Goal: Task Accomplishment & Management: Complete application form

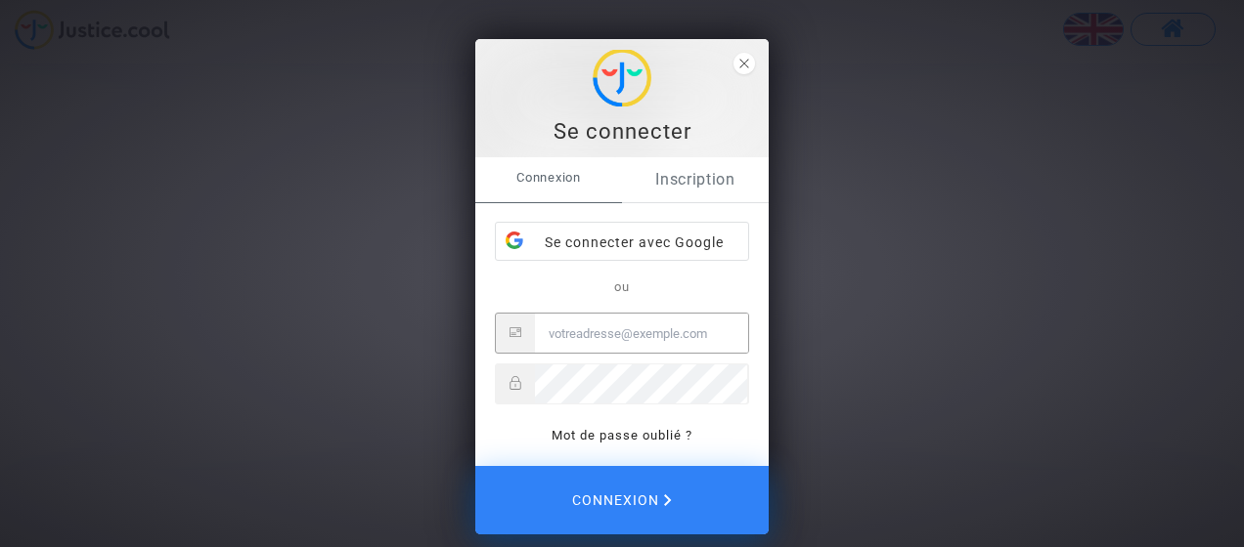
click at [692, 184] on link "Inscription" at bounding box center [695, 179] width 147 height 45
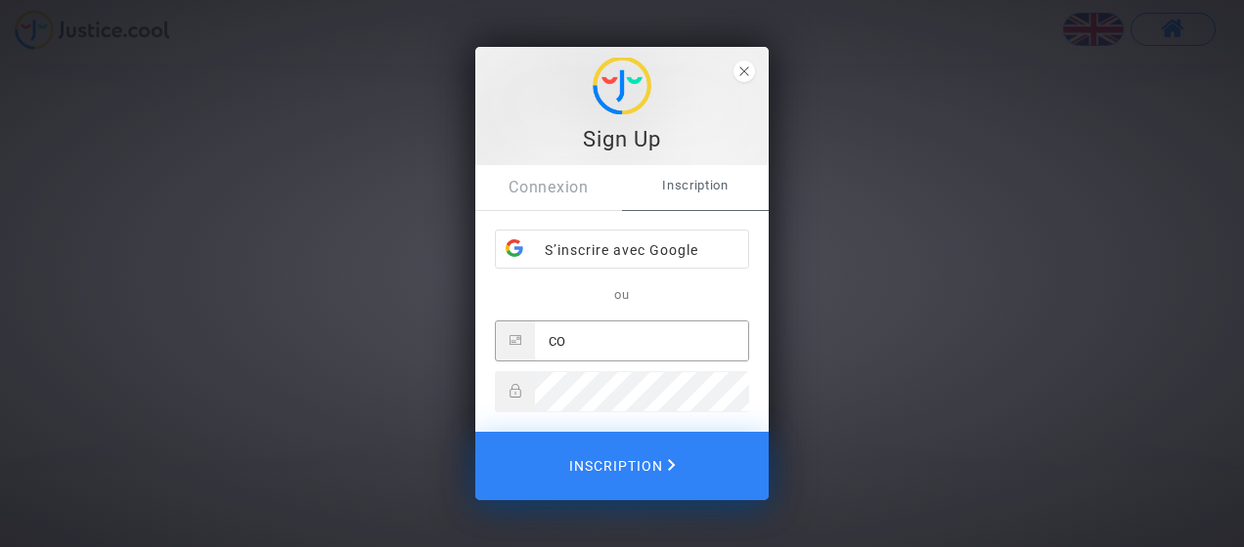
type input "C"
type input "[PERSON_NAME][EMAIL_ADDRESS][PERSON_NAME][DOMAIN_NAME]"
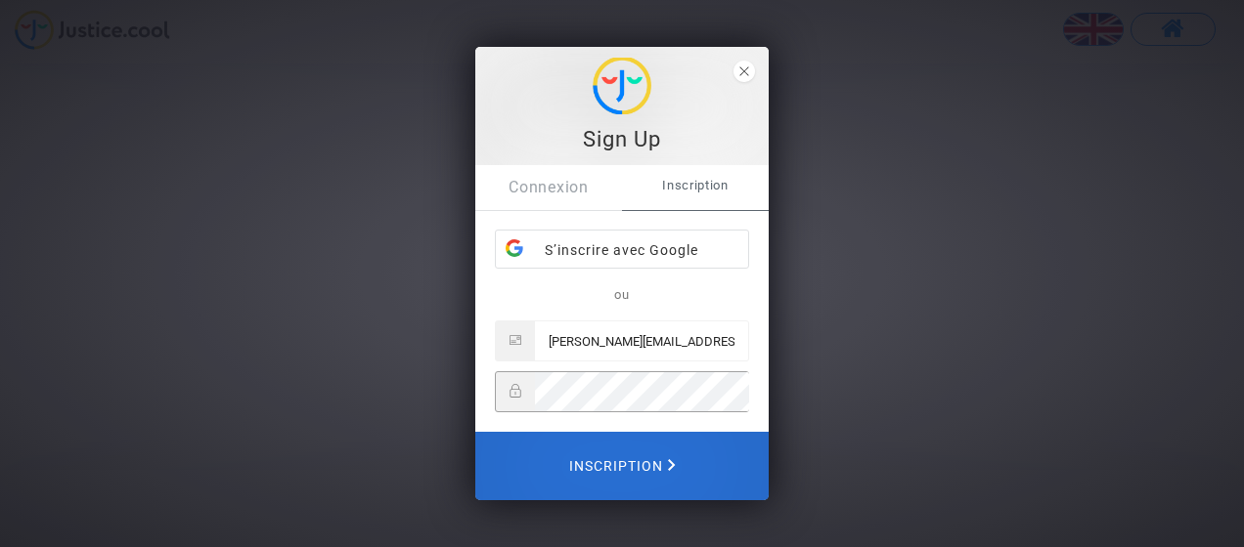
click at [622, 466] on span "Inscription" at bounding box center [622, 466] width 107 height 41
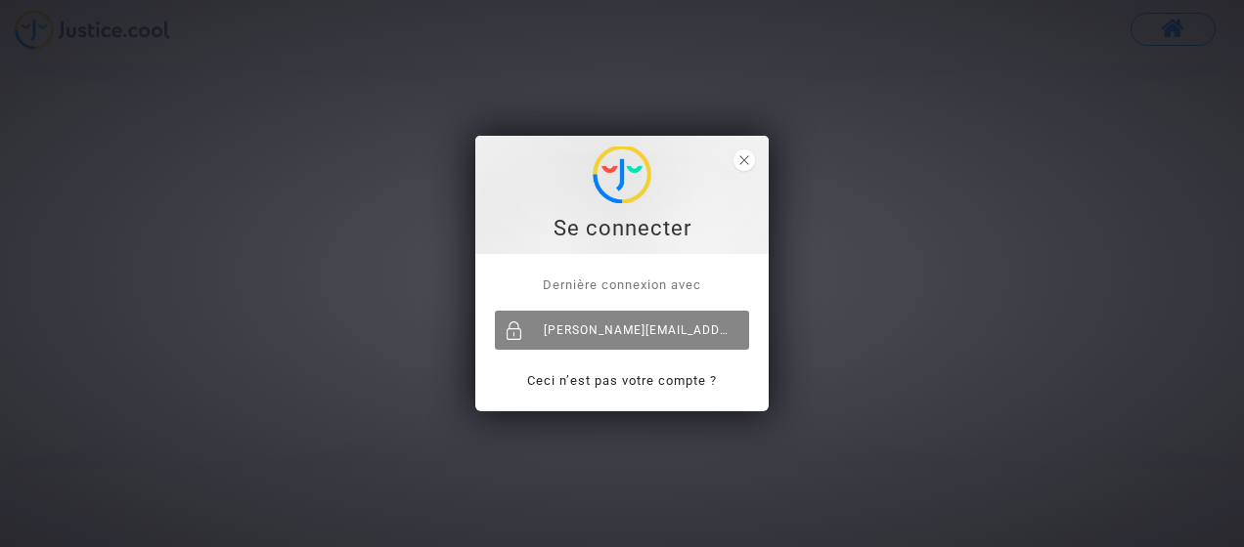
click at [661, 328] on div "[PERSON_NAME][EMAIL_ADDRESS][PERSON_NAME][DOMAIN_NAME]" at bounding box center [622, 330] width 254 height 39
click at [546, 327] on div "[PERSON_NAME][EMAIL_ADDRESS][PERSON_NAME][DOMAIN_NAME]" at bounding box center [622, 330] width 254 height 39
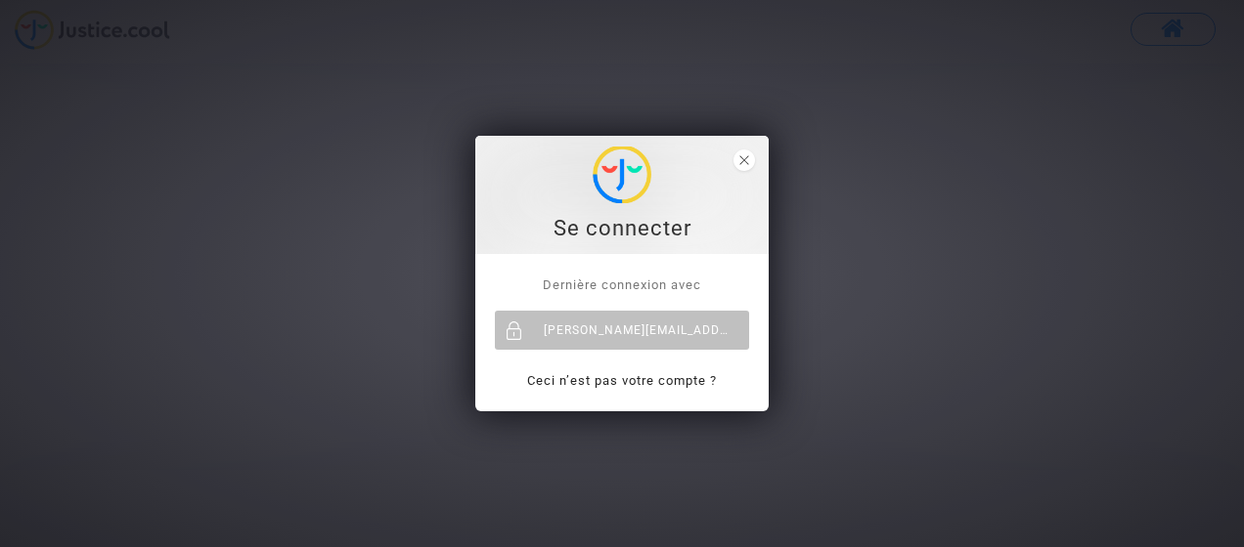
click at [618, 229] on div "Se connecter" at bounding box center [622, 228] width 272 height 29
click at [747, 161] on icon "close" at bounding box center [744, 160] width 10 height 10
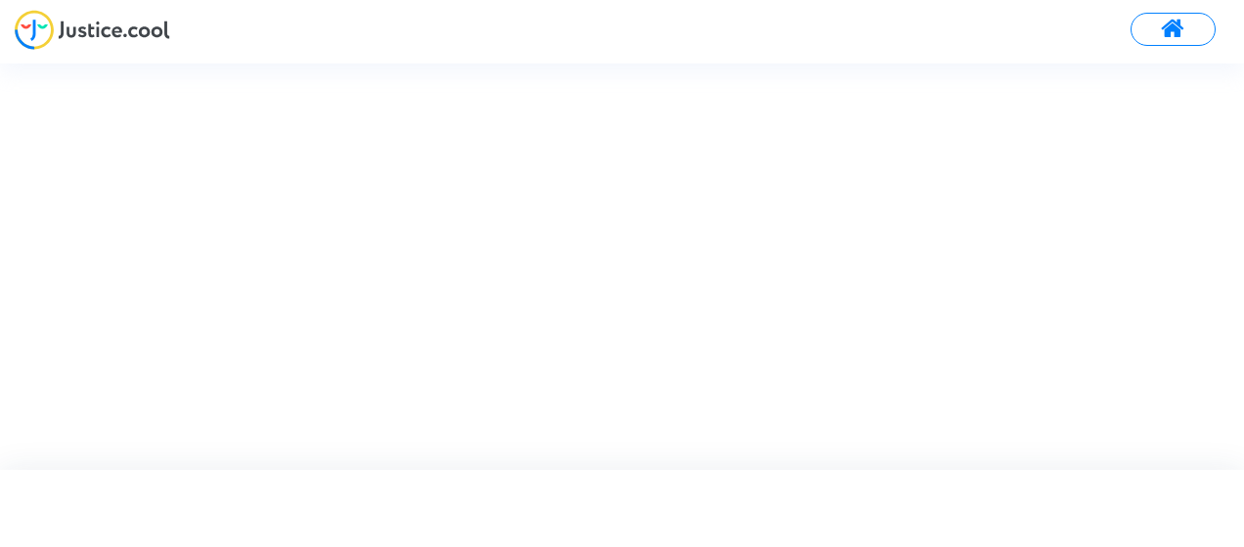
click at [394, 309] on div at bounding box center [639, 267] width 1278 height 406
click at [546, 158] on div at bounding box center [639, 267] width 1278 height 406
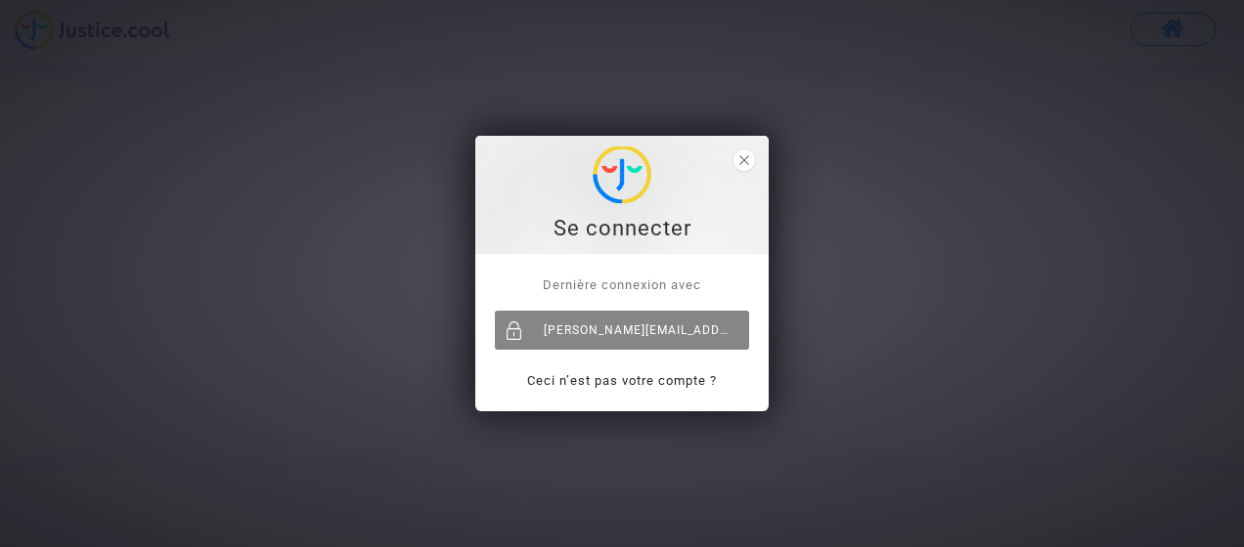
click at [647, 327] on div "[PERSON_NAME][EMAIL_ADDRESS][PERSON_NAME][DOMAIN_NAME]" at bounding box center [622, 330] width 254 height 39
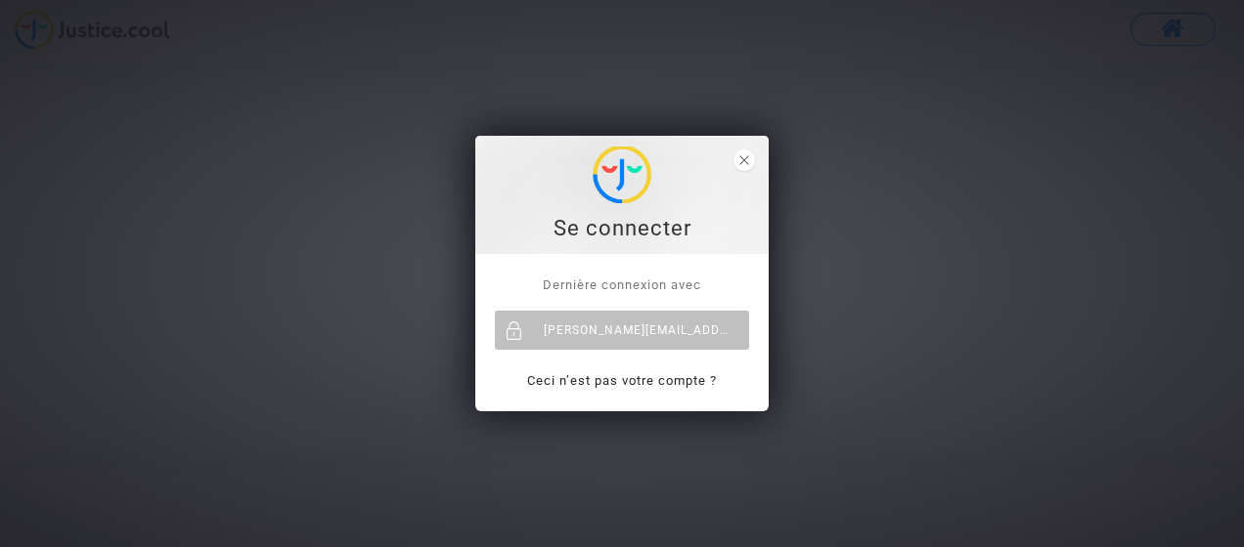
click at [655, 284] on span "Dernière connexion avec" at bounding box center [622, 285] width 158 height 15
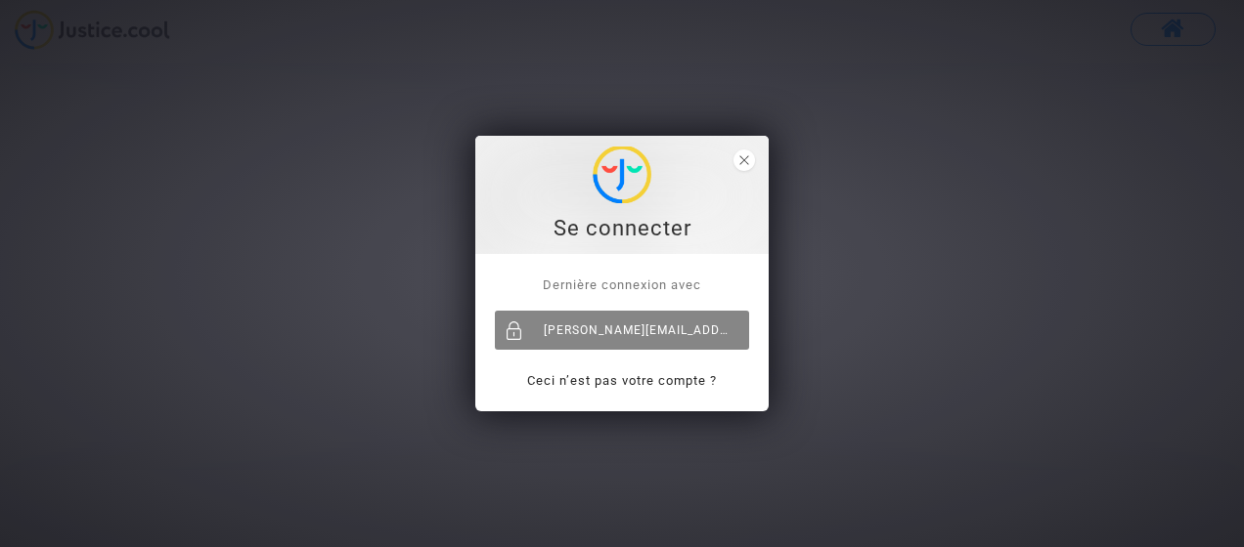
click at [679, 317] on div "[PERSON_NAME][EMAIL_ADDRESS][PERSON_NAME][DOMAIN_NAME]" at bounding box center [622, 330] width 254 height 39
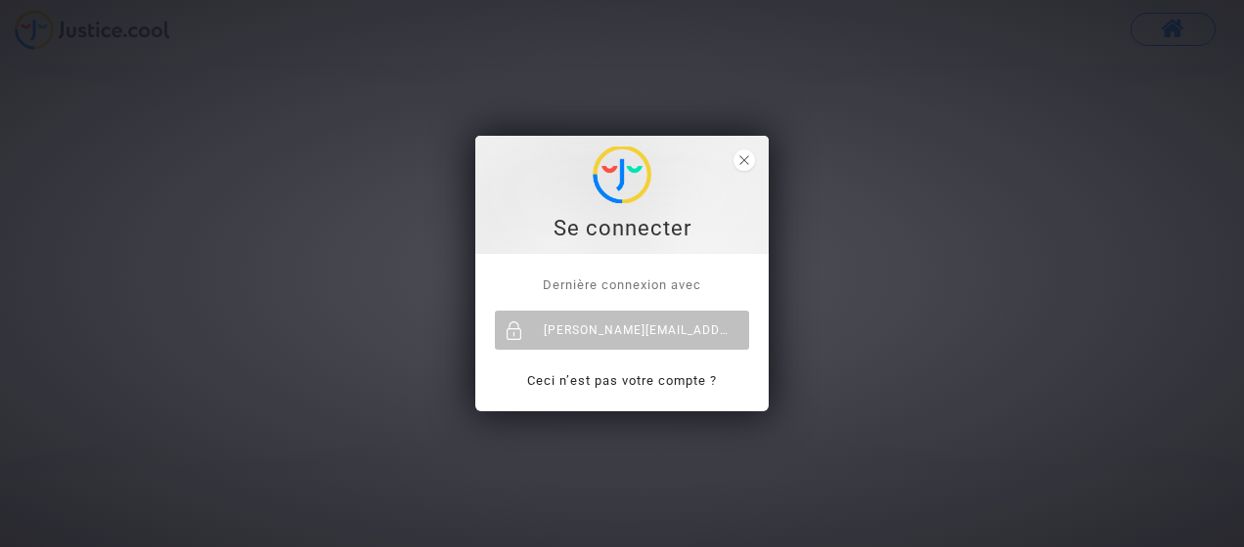
click at [628, 196] on img at bounding box center [621, 175] width 59 height 57
click at [741, 159] on icon "close" at bounding box center [744, 160] width 10 height 10
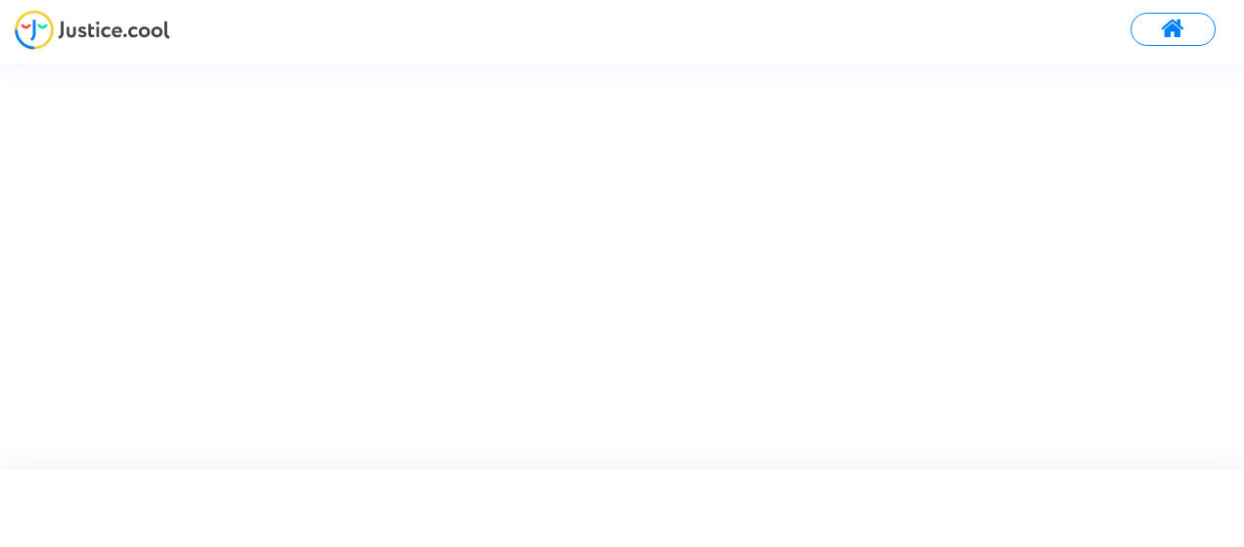
click at [41, 27] on img at bounding box center [92, 30] width 155 height 40
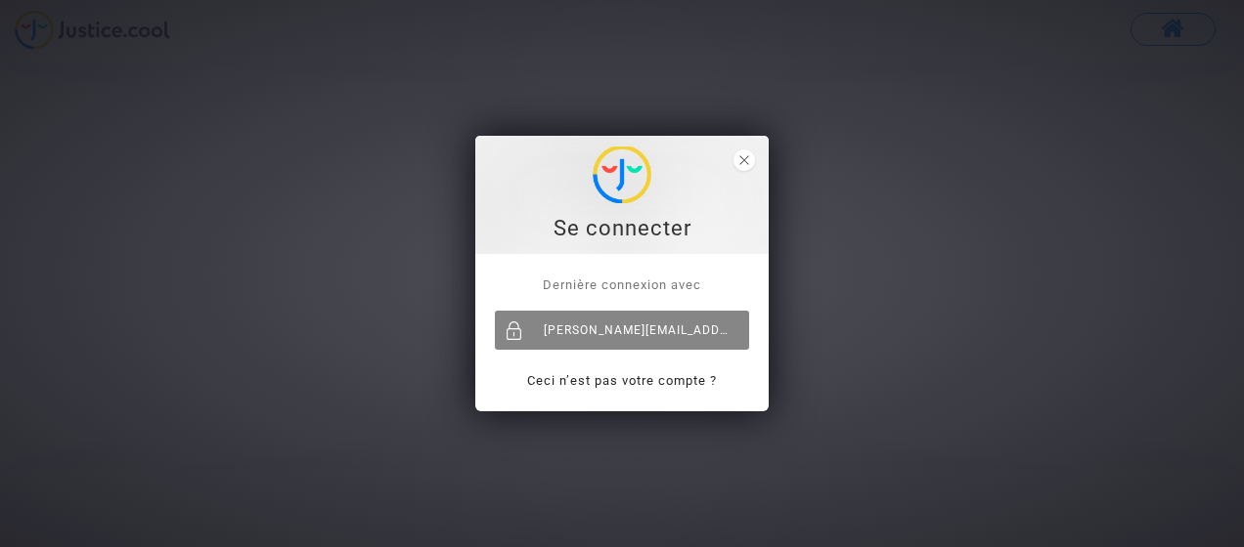
click at [576, 331] on div "[PERSON_NAME][EMAIL_ADDRESS][PERSON_NAME][DOMAIN_NAME]" at bounding box center [622, 330] width 254 height 39
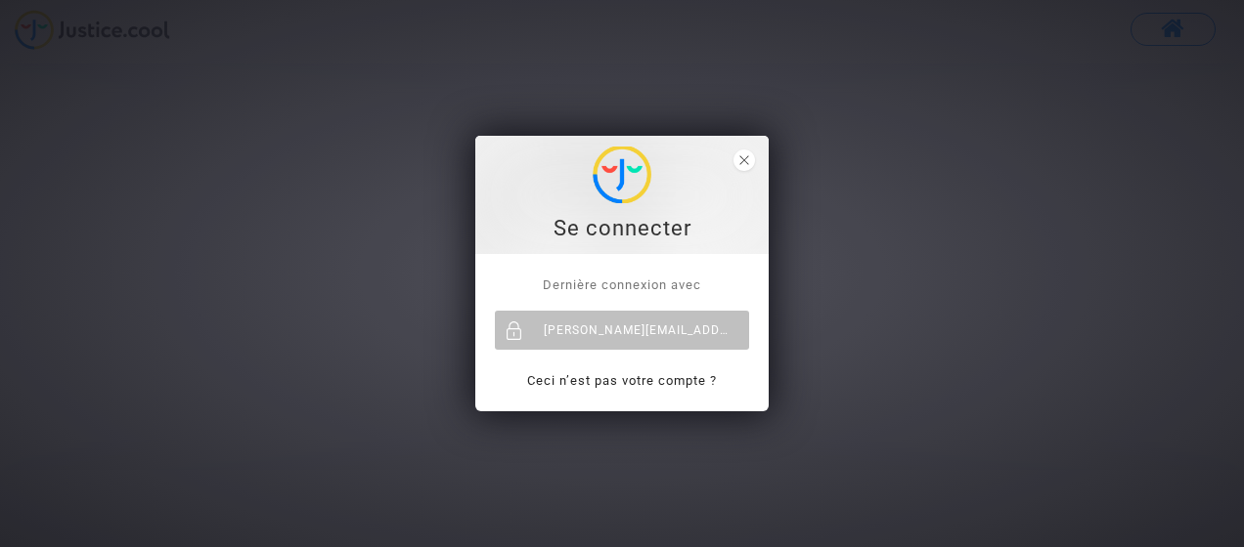
click at [576, 331] on div "[PERSON_NAME][EMAIL_ADDRESS][PERSON_NAME][DOMAIN_NAME]" at bounding box center [622, 330] width 254 height 39
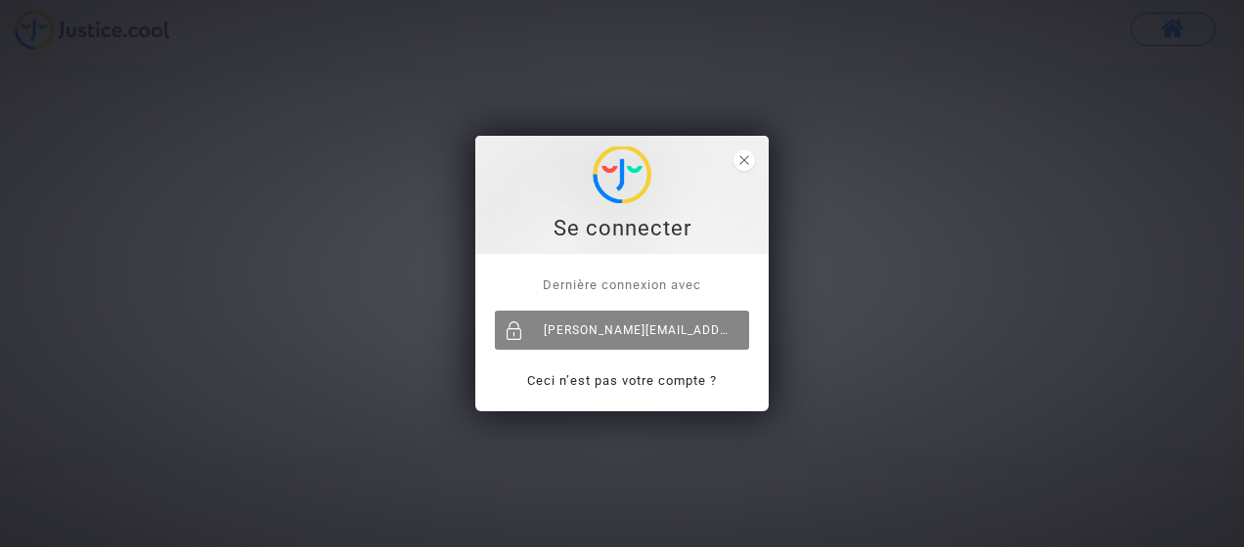
click at [566, 327] on div "[PERSON_NAME][EMAIL_ADDRESS][PERSON_NAME][DOMAIN_NAME]" at bounding box center [622, 330] width 254 height 39
click at [592, 320] on div "[PERSON_NAME][EMAIL_ADDRESS][PERSON_NAME][DOMAIN_NAME]" at bounding box center [622, 330] width 254 height 39
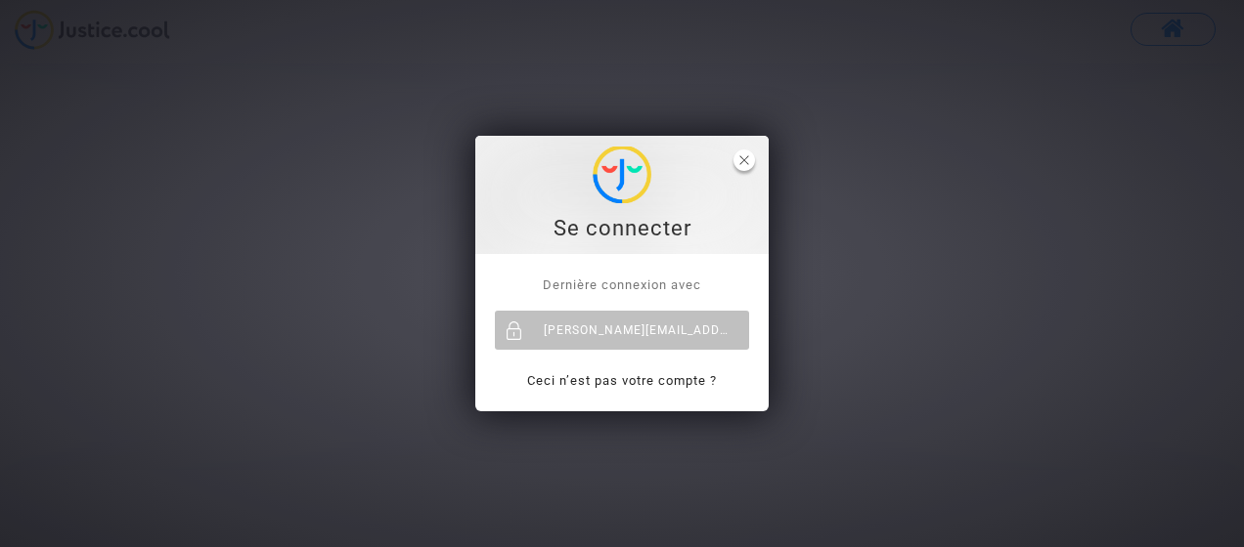
click at [748, 161] on icon "close" at bounding box center [744, 160] width 10 height 10
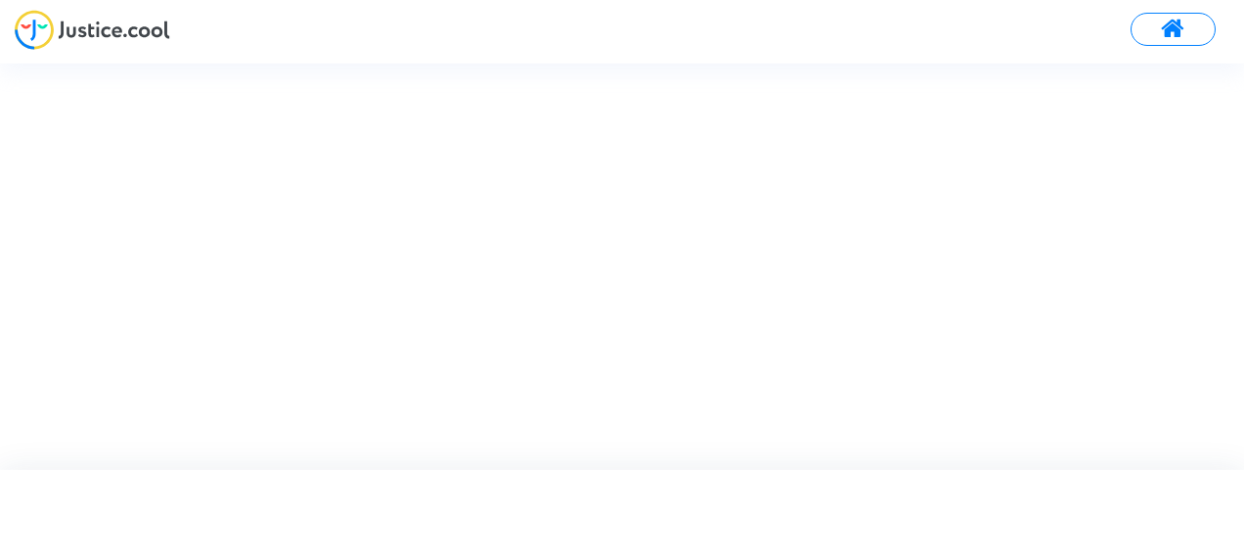
click at [1175, 27] on span at bounding box center [1172, 29] width 24 height 25
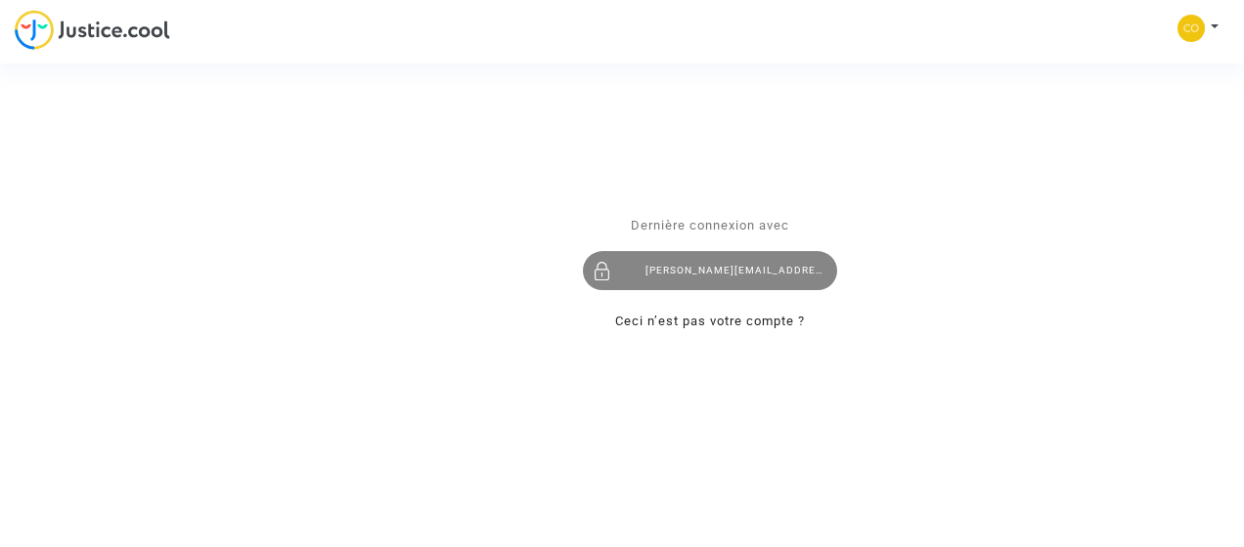
click at [727, 267] on div "[PERSON_NAME][EMAIL_ADDRESS][PERSON_NAME][DOMAIN_NAME]" at bounding box center [710, 271] width 254 height 39
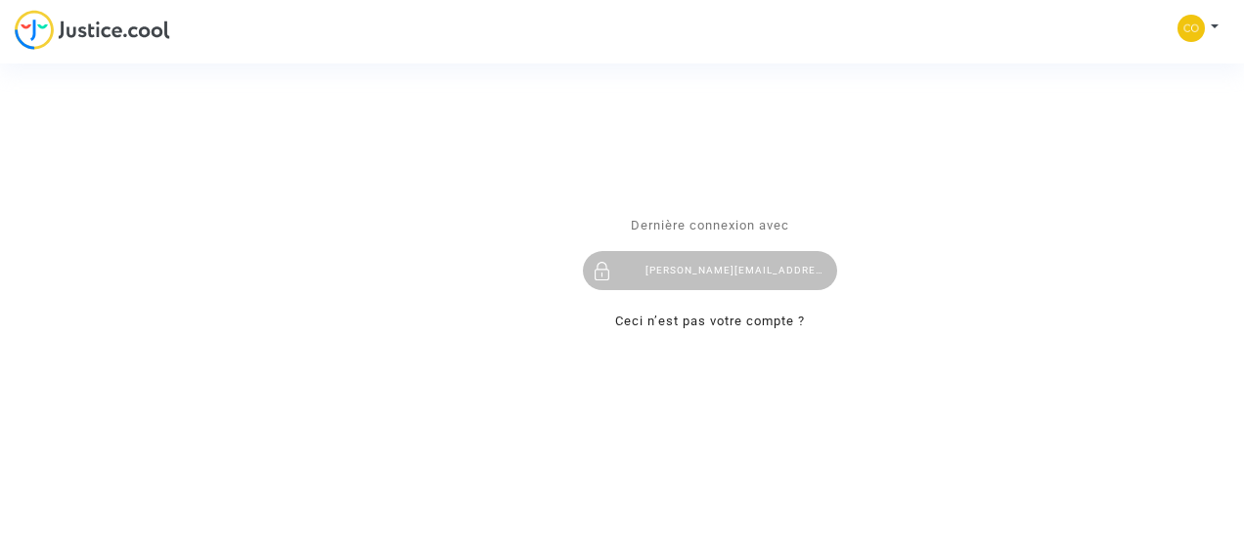
click at [727, 267] on div "[PERSON_NAME][EMAIL_ADDRESS][PERSON_NAME][DOMAIN_NAME]" at bounding box center [710, 271] width 254 height 39
click at [1211, 23] on div "Se connecter Dernière connexion avec corbin.nathalie@free.fr Ceci n’est pas vot…" at bounding box center [622, 273] width 1244 height 547
click at [1197, 32] on div "Se connecter Dernière connexion avec corbin.nathalie@free.fr Ceci n’est pas vot…" at bounding box center [622, 273] width 1244 height 547
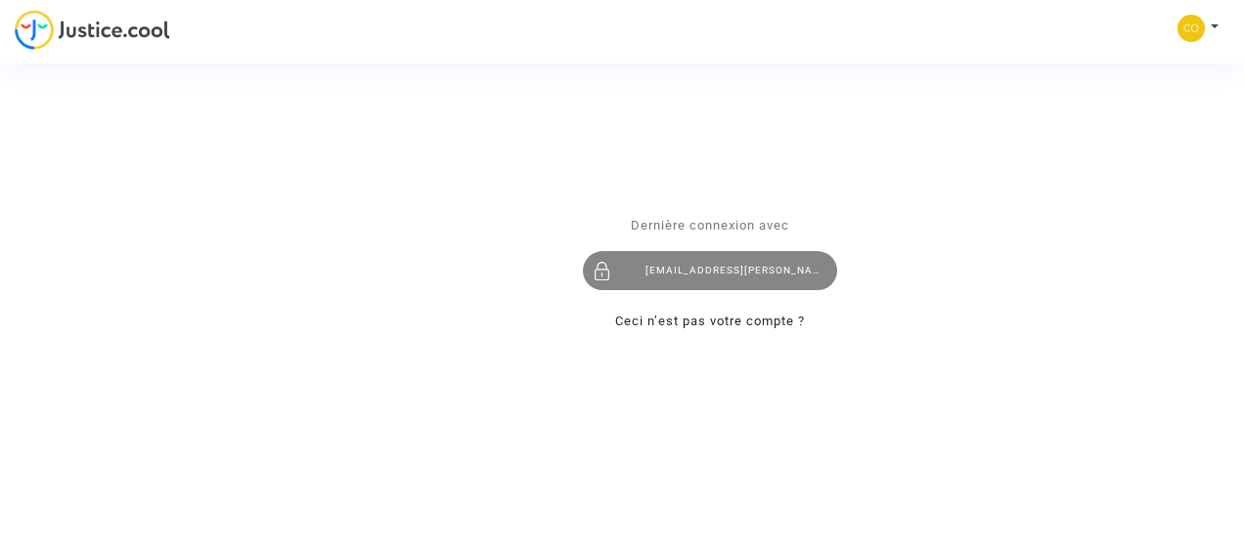
click at [684, 272] on div "[PERSON_NAME][EMAIL_ADDRESS][PERSON_NAME][DOMAIN_NAME]" at bounding box center [710, 271] width 254 height 39
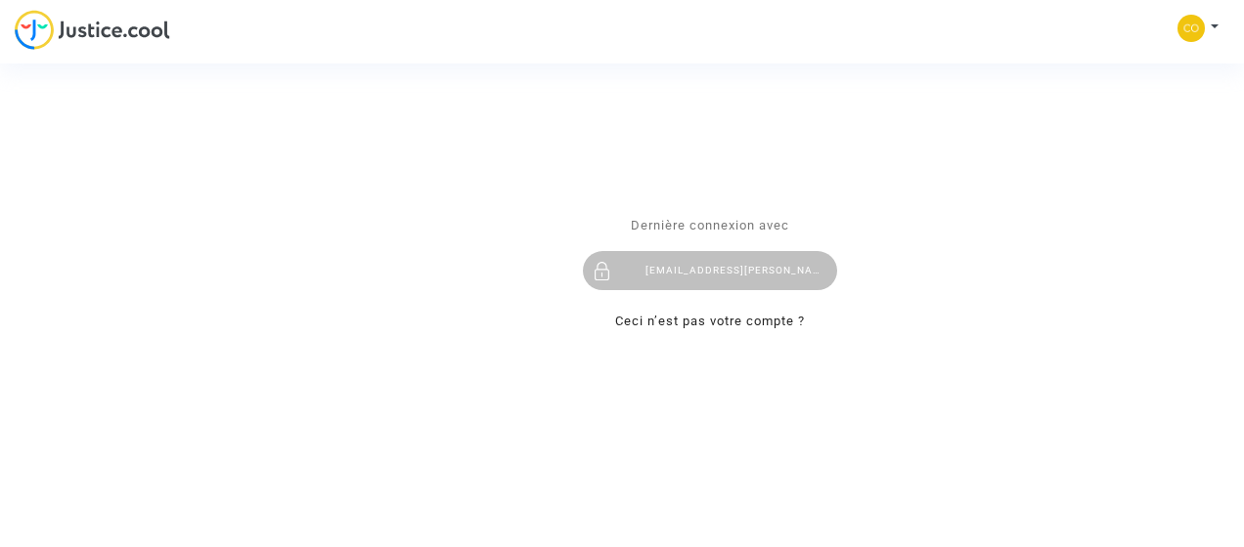
click at [732, 199] on div "Dernière connexion avec [PERSON_NAME][EMAIL_ADDRESS][DOMAIN_NAME] Ceci n’est pa…" at bounding box center [709, 274] width 293 height 158
click at [46, 29] on div "Se connecter Dernière connexion avec corbin.nathalie@free.fr Ceci n’est pas vot…" at bounding box center [622, 273] width 1244 height 547
click at [673, 197] on div "Dernière connexion avec corbin.nathalie@free.fr Ceci n’est pas votre compte ?" at bounding box center [709, 274] width 293 height 158
click at [1211, 23] on div "Se connecter Dernière connexion avec corbin.nathalie@free.fr Ceci n’est pas vot…" at bounding box center [622, 273] width 1244 height 547
click at [1197, 29] on div "Se connecter Dernière connexion avec corbin.nathalie@free.fr Ceci n’est pas vot…" at bounding box center [622, 273] width 1244 height 547
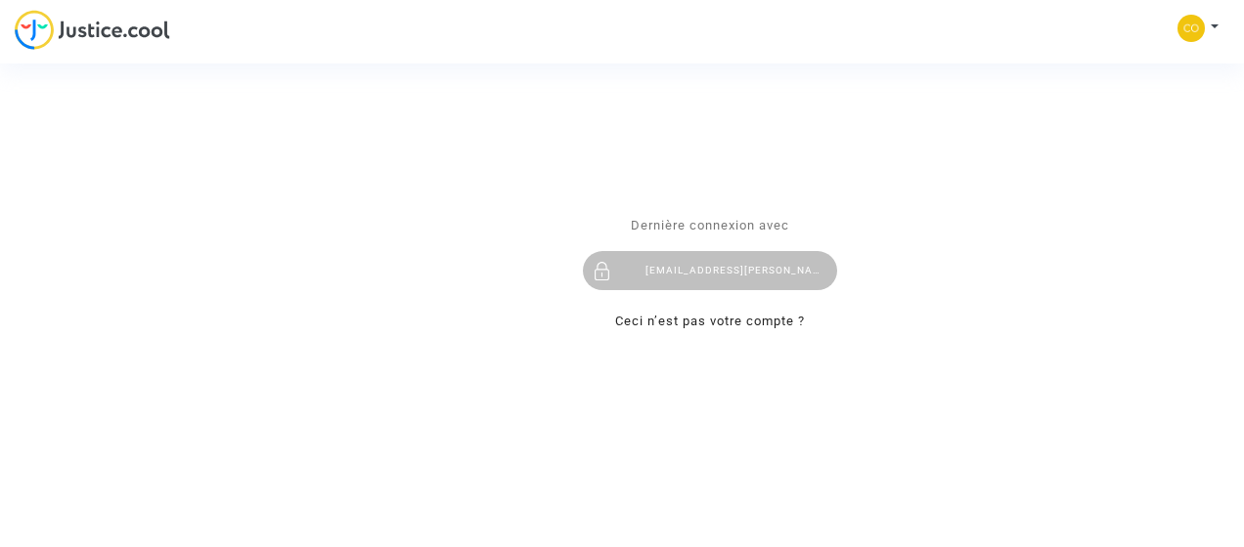
click at [725, 272] on div "[PERSON_NAME][EMAIL_ADDRESS][PERSON_NAME][DOMAIN_NAME]" at bounding box center [710, 271] width 254 height 39
